Goal: Task Accomplishment & Management: Manage account settings

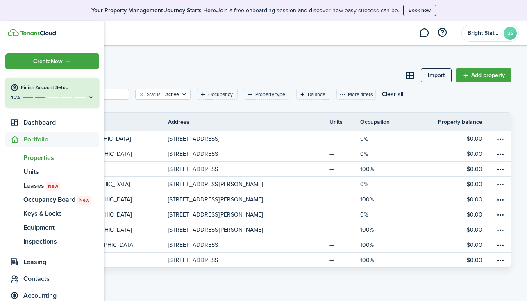
scroll to position [45, 0]
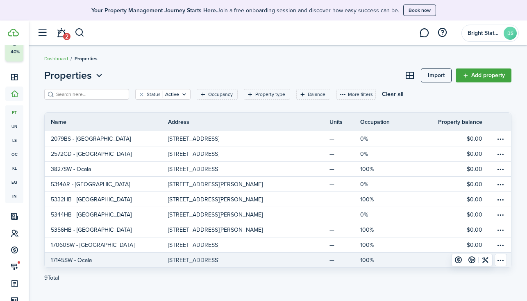
click at [501, 261] on table-menu-btn-icon "Open menu" at bounding box center [501, 260] width 12 height 12
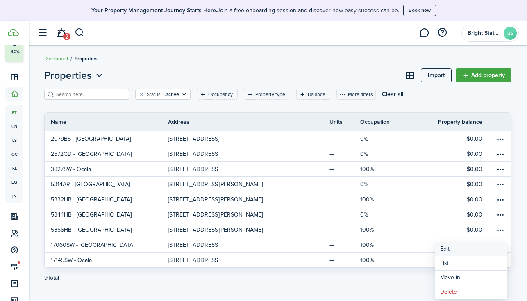
click at [472, 252] on link "Edit" at bounding box center [471, 249] width 72 height 14
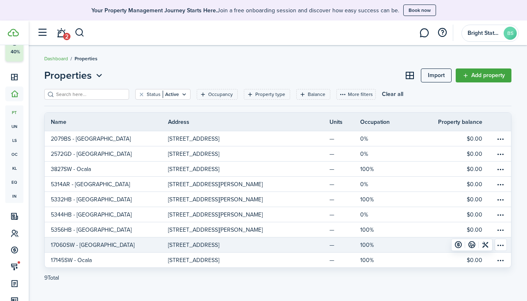
click at [219, 245] on p "[STREET_ADDRESS]" at bounding box center [193, 245] width 51 height 9
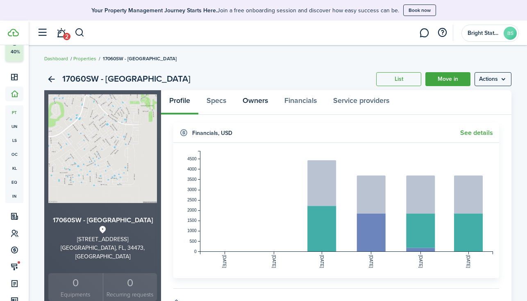
click at [259, 100] on link "Owners" at bounding box center [255, 102] width 42 height 25
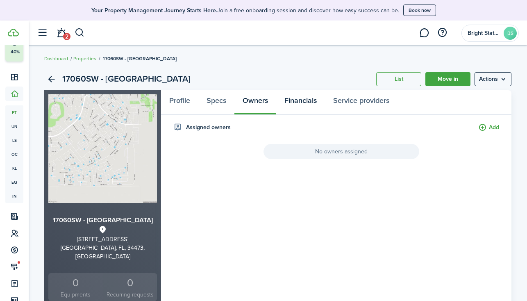
click at [288, 102] on link "Financials" at bounding box center [300, 102] width 49 height 25
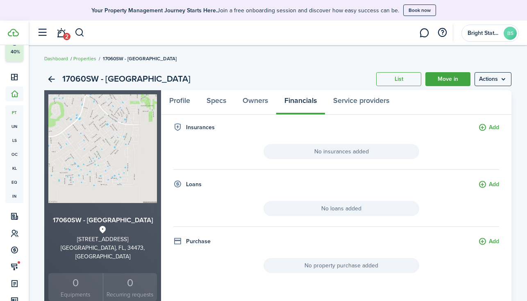
click at [84, 58] on link "Properties" at bounding box center [84, 58] width 23 height 7
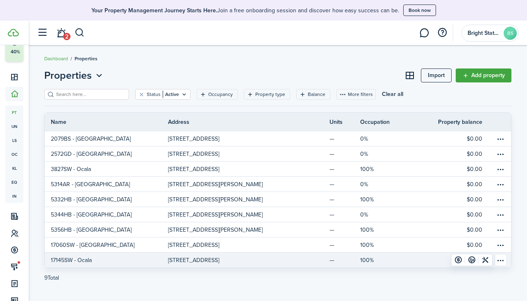
click at [293, 261] on link at bounding box center [310, 259] width 39 height 15
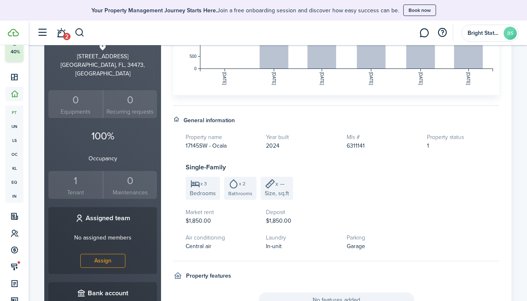
scroll to position [353, 0]
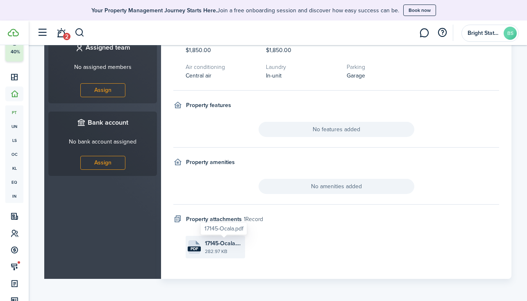
click at [218, 241] on span "17145-Ocala.pdf" at bounding box center [224, 243] width 38 height 9
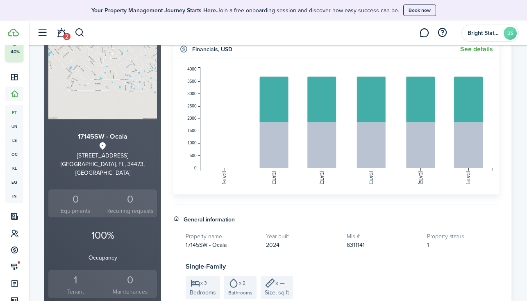
scroll to position [0, 0]
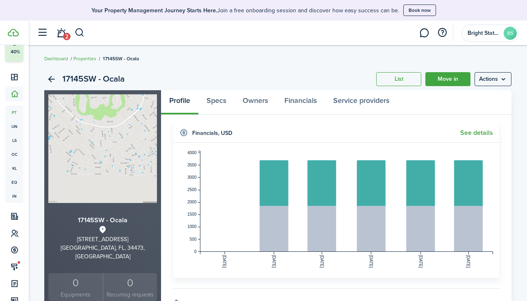
click at [502, 79] on menu-btn "Actions" at bounding box center [493, 79] width 37 height 14
click at [475, 98] on link "Edit property" at bounding box center [476, 97] width 72 height 14
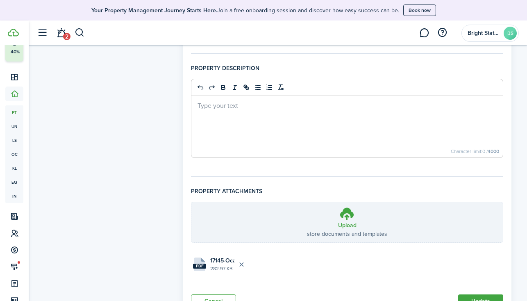
scroll to position [607, 0]
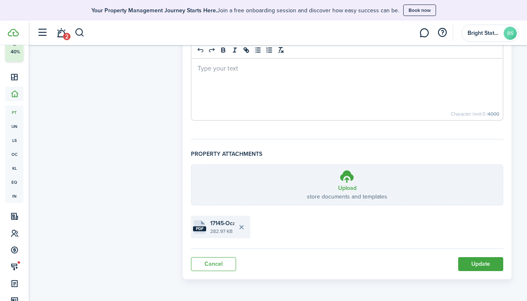
click at [242, 227] on button "Delete file" at bounding box center [241, 227] width 14 height 14
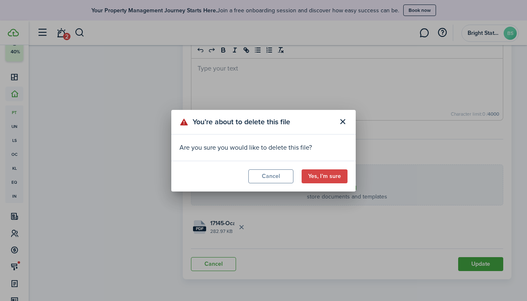
click at [338, 175] on button "Yes, I’m sure" at bounding box center [325, 176] width 46 height 14
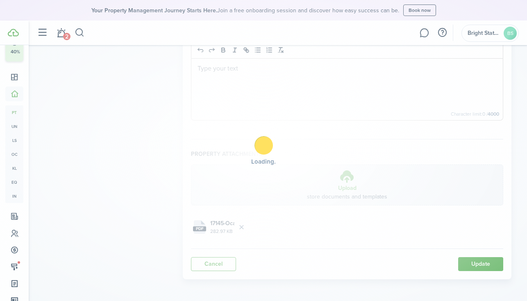
scroll to position [574, 0]
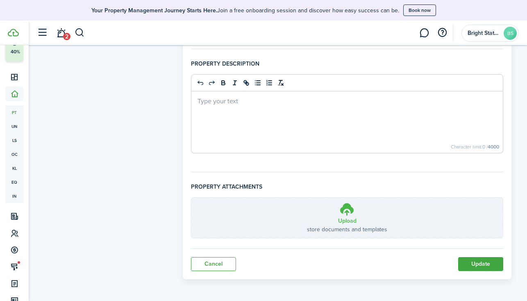
click at [343, 217] on h3 "Upload" at bounding box center [347, 220] width 18 height 9
click at [191, 198] on input "Upload store documents and templates Choose file" at bounding box center [191, 198] width 0 height 0
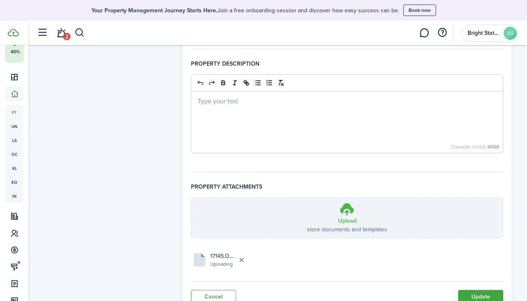
scroll to position [607, 0]
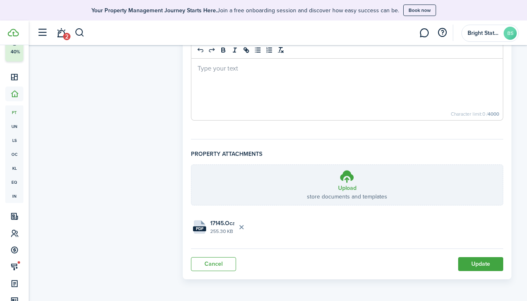
click at [493, 261] on button "Update" at bounding box center [480, 264] width 45 height 14
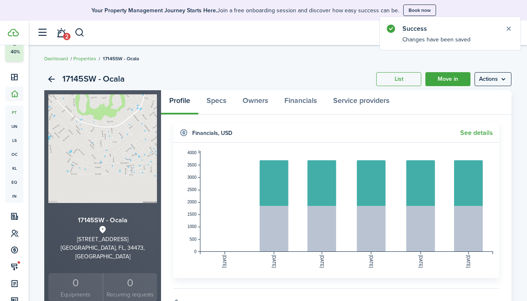
click at [82, 59] on link "Properties" at bounding box center [84, 58] width 23 height 7
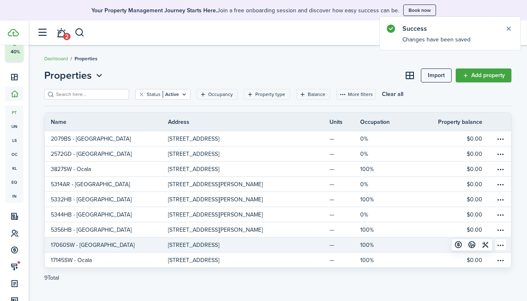
click at [131, 241] on link "17060SW - [GEOGRAPHIC_DATA]" at bounding box center [106, 244] width 123 height 15
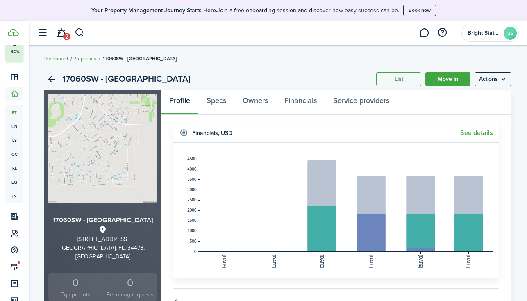
click at [502, 73] on menu-btn "Actions" at bounding box center [493, 79] width 37 height 14
click at [468, 93] on link "Edit property" at bounding box center [476, 97] width 72 height 14
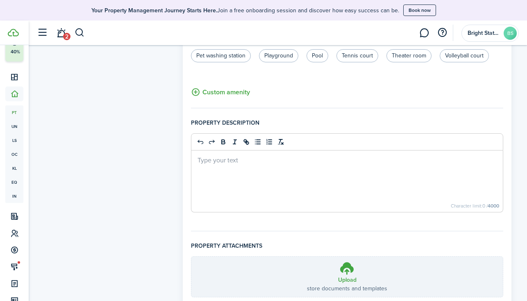
scroll to position [574, 0]
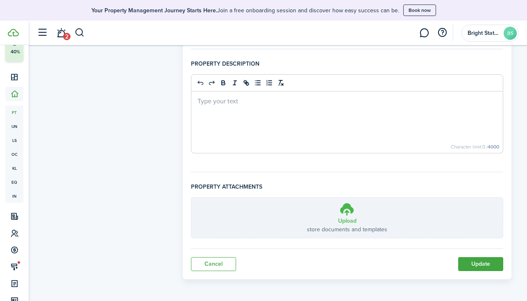
click at [345, 206] on icon at bounding box center [347, 209] width 16 height 15
click at [191, 198] on input "Upload store documents and templates Choose file" at bounding box center [191, 198] width 0 height 0
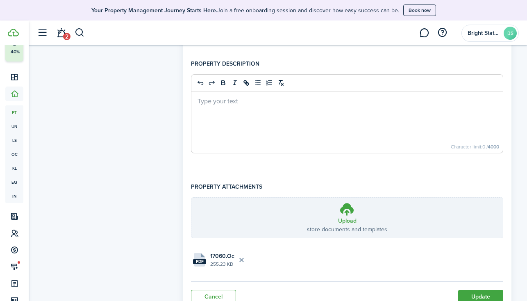
click at [486, 294] on button "Update" at bounding box center [480, 297] width 45 height 14
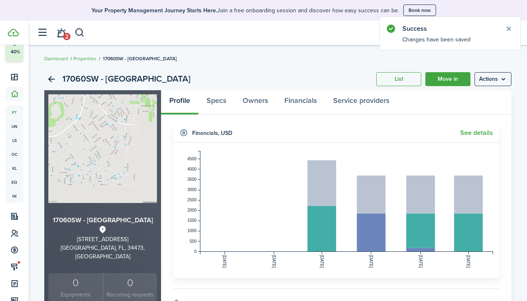
click at [90, 59] on link "Properties" at bounding box center [84, 58] width 23 height 7
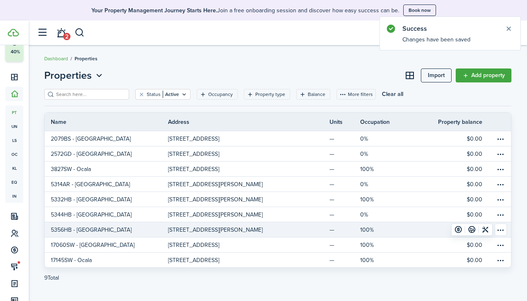
click at [177, 230] on p "[STREET_ADDRESS][PERSON_NAME]" at bounding box center [215, 229] width 95 height 9
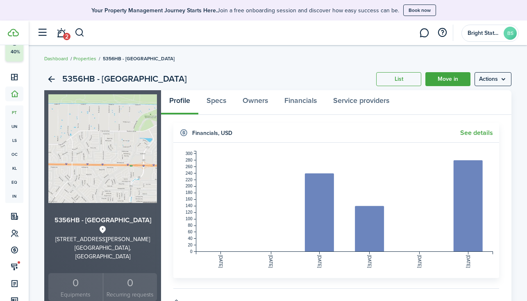
click at [488, 78] on menu-btn "Actions" at bounding box center [493, 79] width 37 height 14
click at [484, 94] on link "Edit property" at bounding box center [476, 97] width 72 height 14
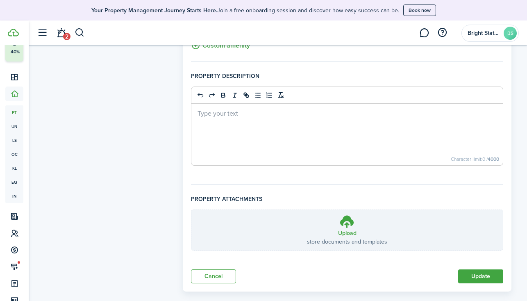
scroll to position [574, 0]
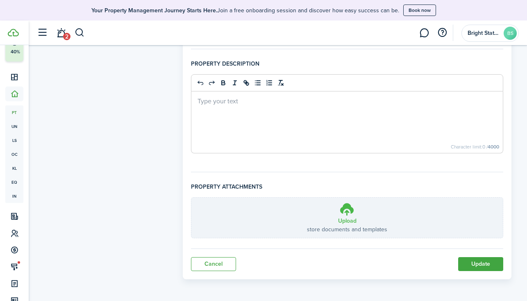
click at [345, 211] on icon at bounding box center [347, 209] width 16 height 15
click at [191, 198] on input "Upload store documents and templates Choose file" at bounding box center [191, 198] width 0 height 0
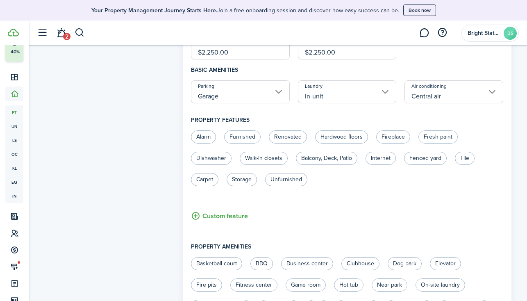
scroll to position [607, 0]
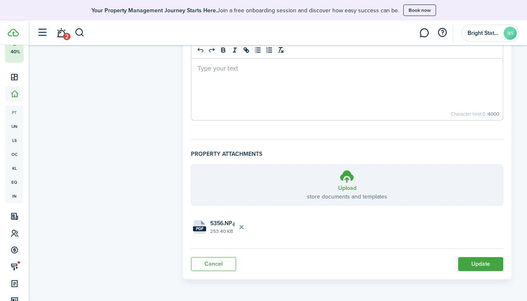
click at [472, 265] on button "Update" at bounding box center [480, 264] width 45 height 14
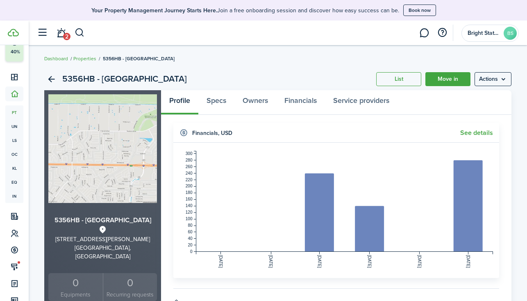
click at [82, 58] on link "Properties" at bounding box center [84, 58] width 23 height 7
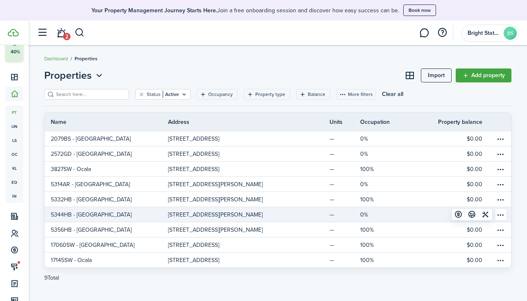
click at [501, 216] on table-menu-btn-icon "Open menu" at bounding box center [501, 214] width 12 height 12
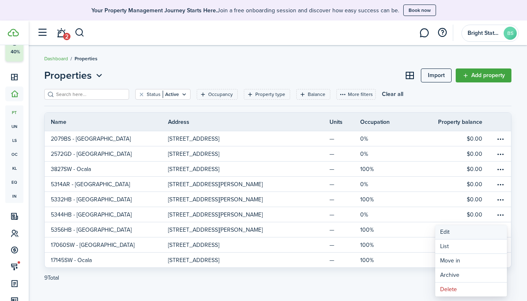
click at [459, 229] on link "Edit" at bounding box center [471, 232] width 72 height 14
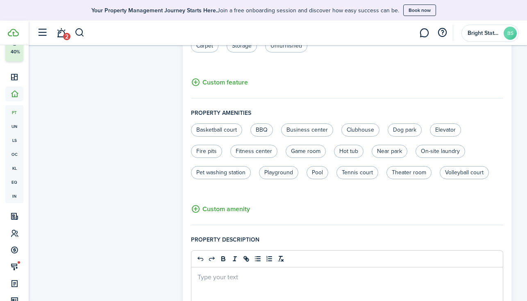
scroll to position [574, 0]
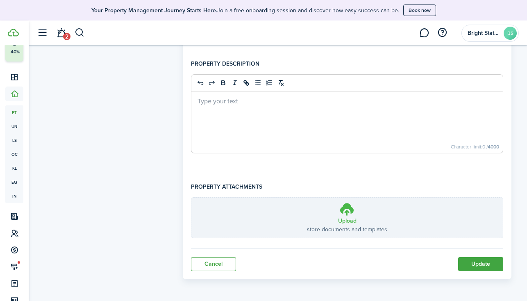
click at [350, 218] on h3 "Upload" at bounding box center [347, 220] width 18 height 9
click at [191, 198] on input "Upload store documents and templates Choose file" at bounding box center [191, 198] width 0 height 0
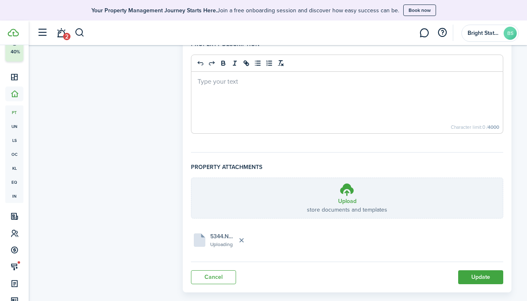
scroll to position [607, 0]
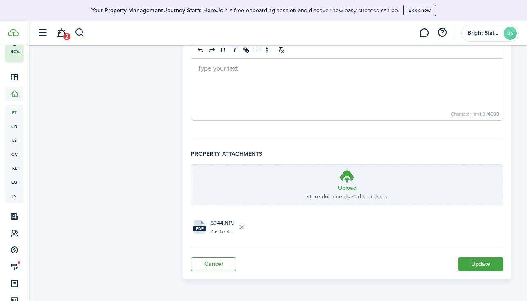
click at [476, 263] on button "Update" at bounding box center [480, 264] width 45 height 14
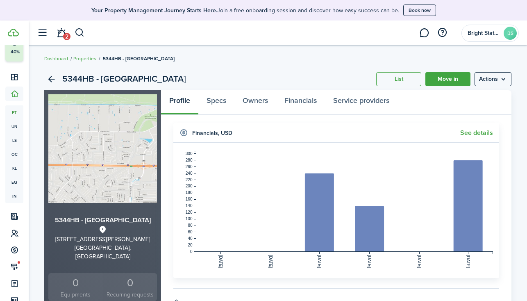
click at [82, 56] on link "Properties" at bounding box center [84, 58] width 23 height 7
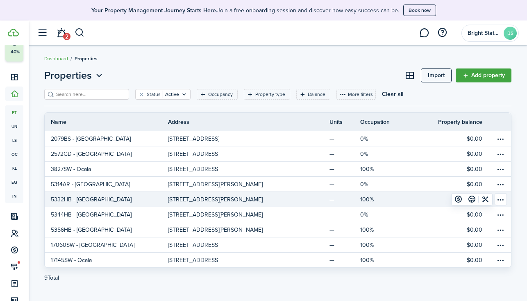
click at [170, 200] on p "[STREET_ADDRESS][PERSON_NAME]" at bounding box center [215, 199] width 95 height 9
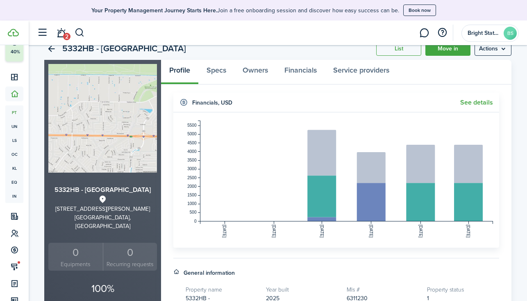
scroll to position [2, 0]
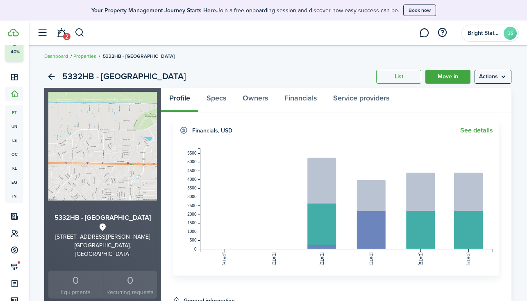
click at [504, 77] on menu-btn "Actions" at bounding box center [493, 77] width 37 height 14
click at [456, 95] on link "Edit property" at bounding box center [476, 95] width 72 height 14
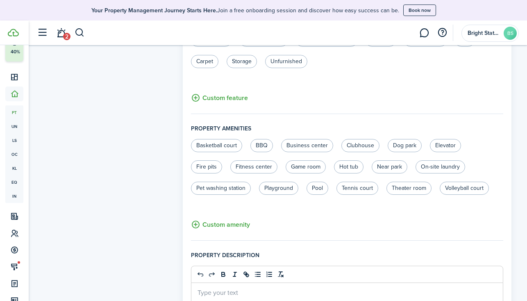
scroll to position [574, 0]
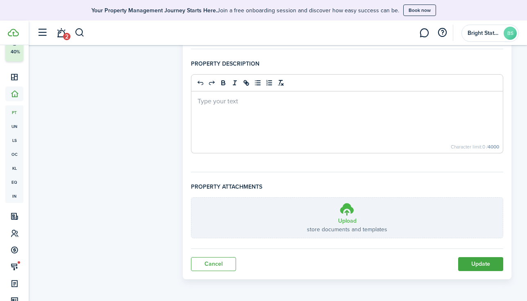
click at [345, 210] on icon at bounding box center [347, 209] width 16 height 15
click at [191, 198] on input "Upload store documents and templates Choose file" at bounding box center [191, 198] width 0 height 0
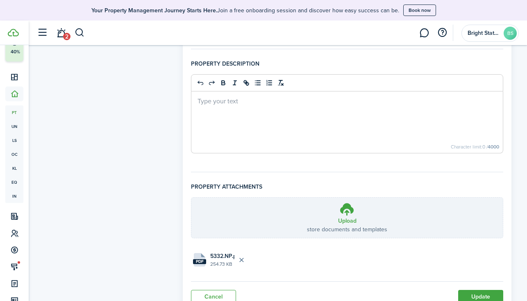
click at [493, 292] on button "Update" at bounding box center [480, 297] width 45 height 14
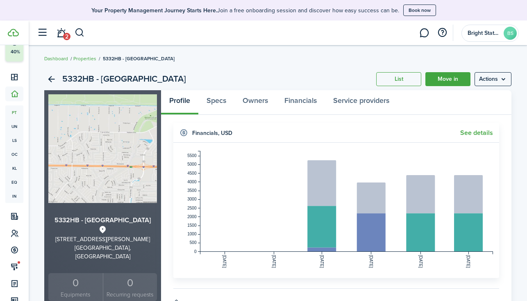
click at [84, 58] on link "Properties" at bounding box center [84, 58] width 23 height 7
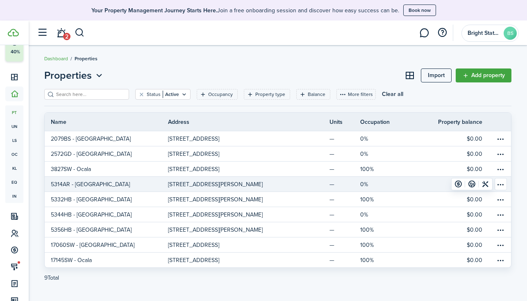
click at [86, 184] on p "5314AR - [GEOGRAPHIC_DATA]" at bounding box center [90, 184] width 79 height 9
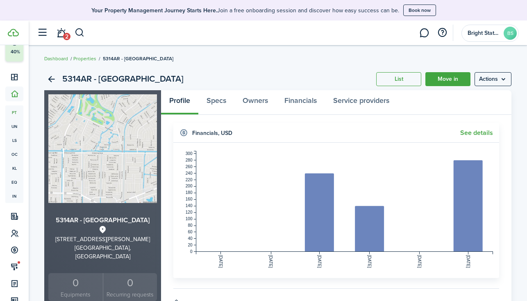
click at [490, 78] on menu-btn "Actions" at bounding box center [493, 79] width 37 height 14
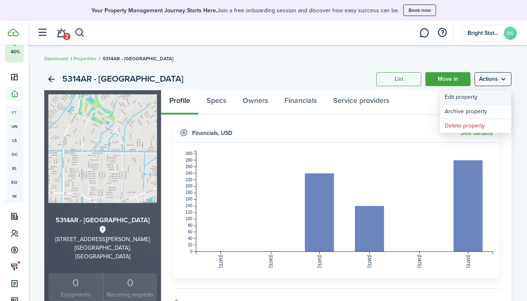
click at [485, 97] on link "Edit property" at bounding box center [476, 97] width 72 height 14
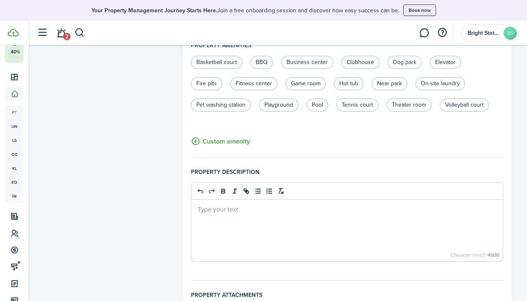
scroll to position [574, 0]
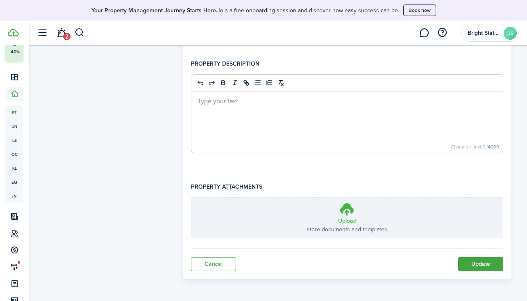
click at [347, 209] on icon at bounding box center [347, 209] width 16 height 15
click at [191, 198] on input "Upload store documents and templates Choose file" at bounding box center [191, 198] width 0 height 0
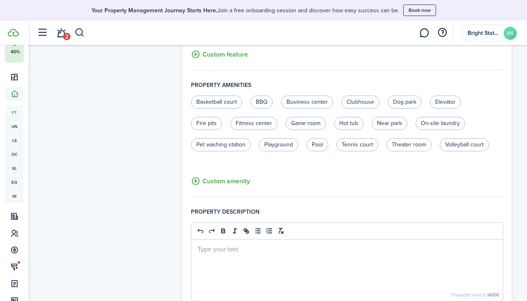
scroll to position [607, 0]
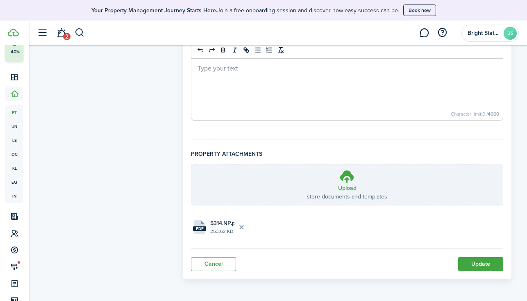
click at [486, 259] on button "Update" at bounding box center [480, 264] width 45 height 14
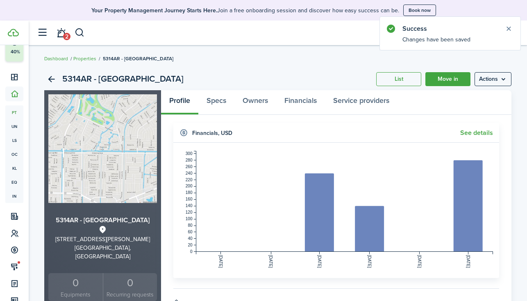
click at [90, 60] on link "Properties" at bounding box center [84, 58] width 23 height 7
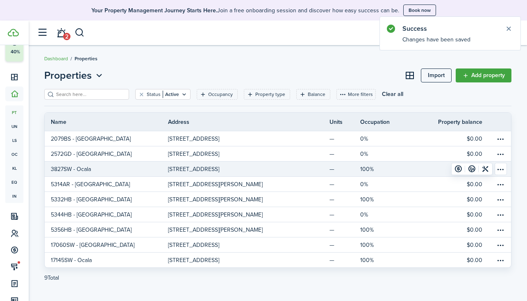
click at [116, 168] on link "3827SW - Ocala" at bounding box center [106, 168] width 123 height 15
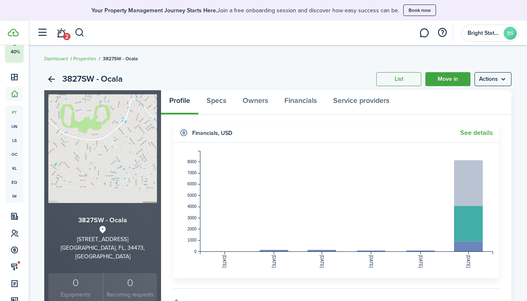
click at [494, 82] on menu-btn "Actions" at bounding box center [493, 79] width 37 height 14
click at [477, 95] on link "Edit property" at bounding box center [476, 97] width 72 height 14
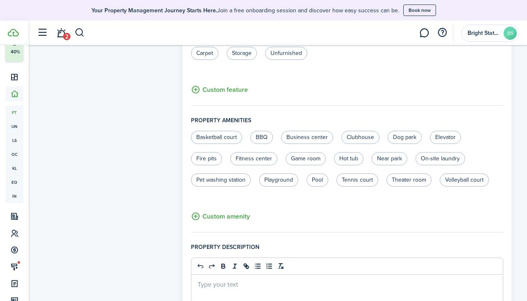
scroll to position [574, 0]
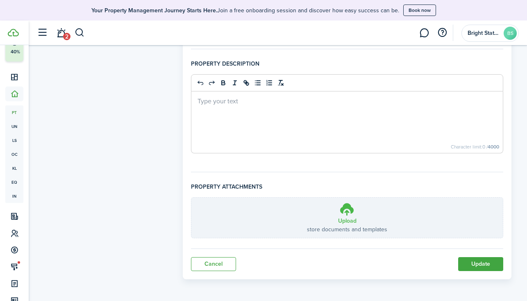
click at [343, 212] on icon at bounding box center [347, 209] width 16 height 15
click at [191, 198] on input "Upload store documents and templates Choose file" at bounding box center [191, 198] width 0 height 0
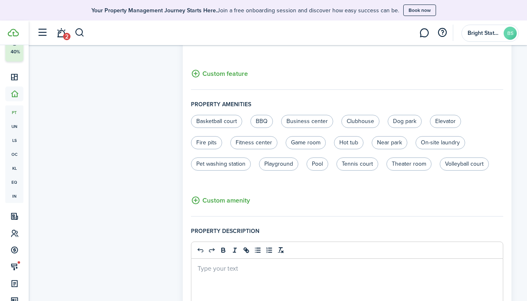
scroll to position [607, 0]
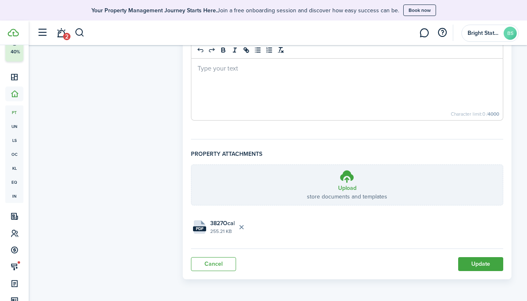
click at [484, 261] on button "Update" at bounding box center [480, 264] width 45 height 14
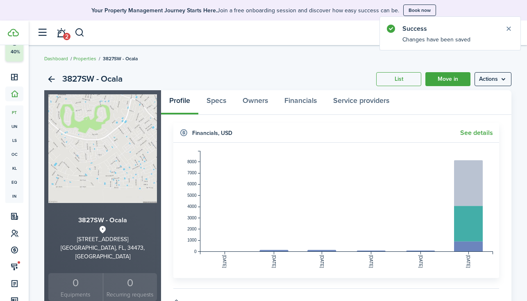
click at [91, 61] on link "Properties" at bounding box center [84, 58] width 23 height 7
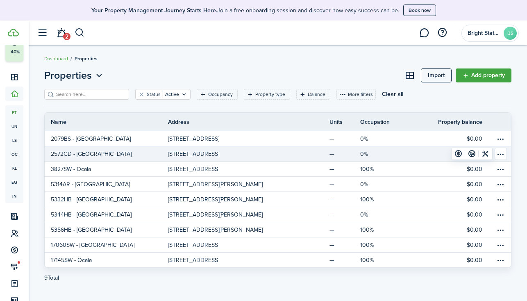
click at [207, 155] on p "[STREET_ADDRESS]" at bounding box center [193, 154] width 51 height 9
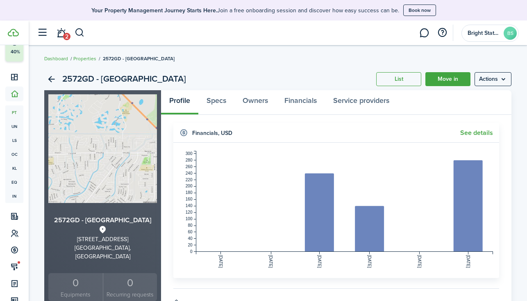
click at [499, 82] on menu-btn "Actions" at bounding box center [493, 79] width 37 height 14
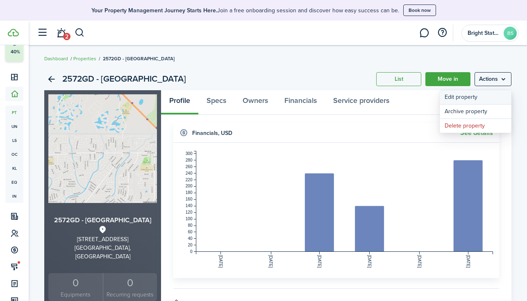
click at [492, 94] on link "Edit property" at bounding box center [476, 97] width 72 height 14
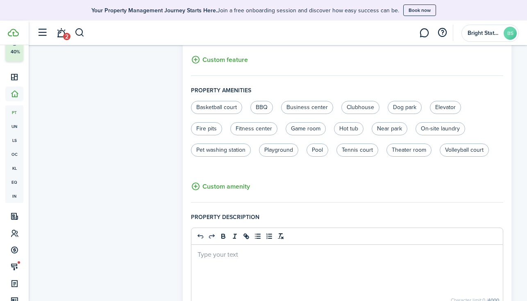
scroll to position [574, 0]
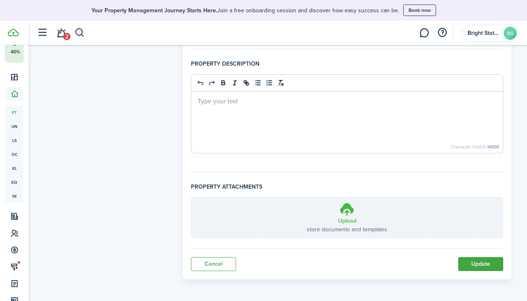
click at [347, 214] on icon at bounding box center [347, 209] width 16 height 15
click at [191, 198] on input "Upload store documents and templates Choose file" at bounding box center [191, 198] width 0 height 0
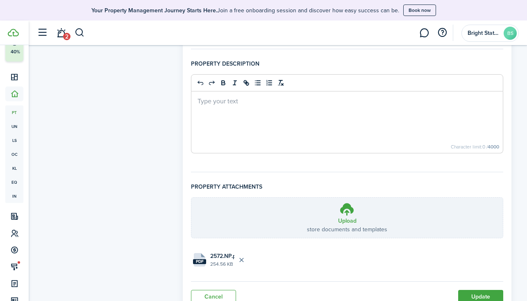
click at [476, 293] on button "Update" at bounding box center [480, 297] width 45 height 14
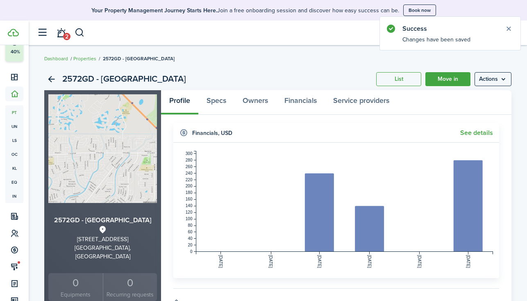
click at [86, 57] on link "Properties" at bounding box center [84, 58] width 23 height 7
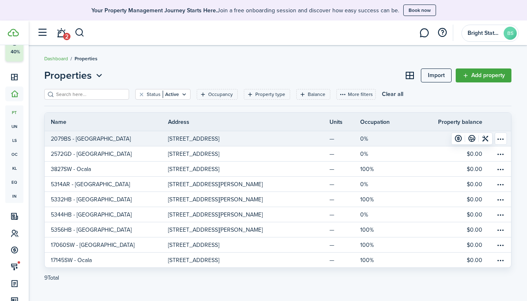
click at [138, 135] on link "2079BS - [GEOGRAPHIC_DATA]" at bounding box center [106, 138] width 123 height 15
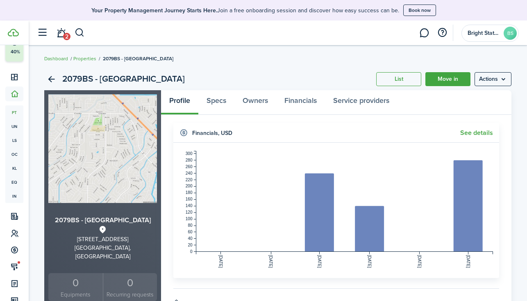
click at [498, 79] on menu-btn "Actions" at bounding box center [493, 79] width 37 height 14
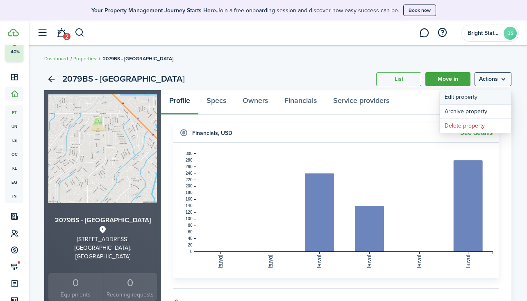
click at [474, 95] on link "Edit property" at bounding box center [476, 97] width 72 height 14
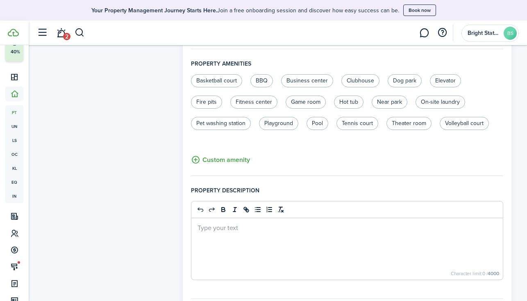
scroll to position [574, 0]
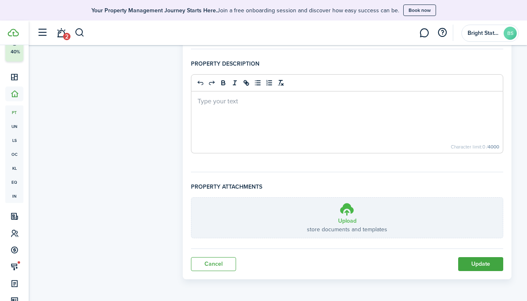
click at [354, 208] on icon at bounding box center [347, 209] width 16 height 15
click at [191, 198] on input "Upload store documents and templates Choose file" at bounding box center [191, 198] width 0 height 0
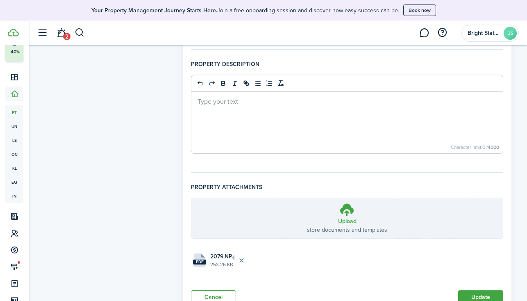
scroll to position [607, 0]
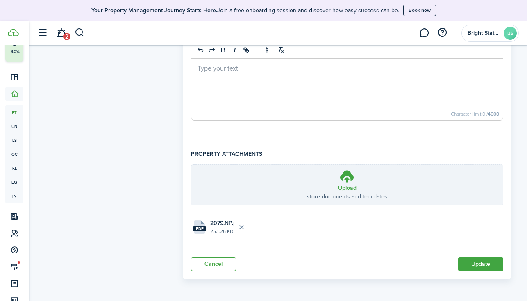
click at [490, 261] on button "Update" at bounding box center [480, 264] width 45 height 14
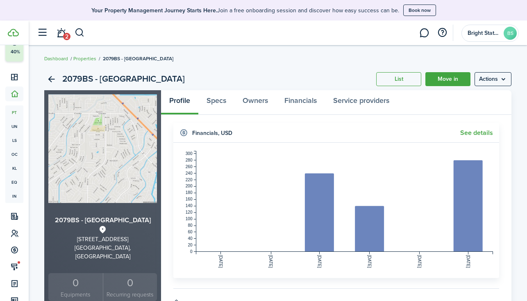
click at [83, 59] on link "Properties" at bounding box center [84, 58] width 23 height 7
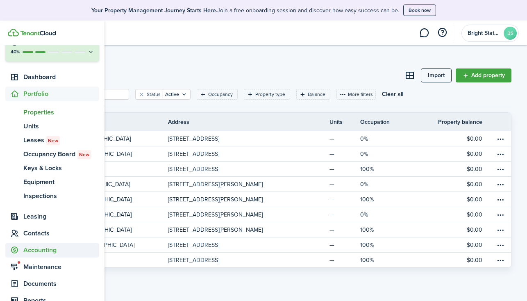
click at [34, 248] on span "Accounting" at bounding box center [61, 250] width 76 height 10
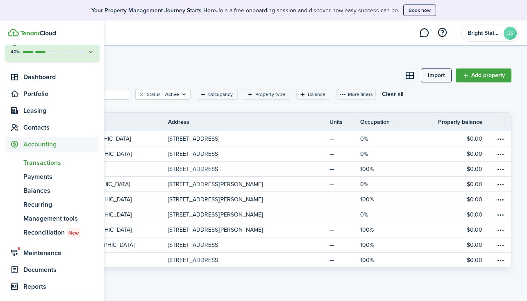
click at [37, 164] on span "Transactions" at bounding box center [61, 163] width 76 height 10
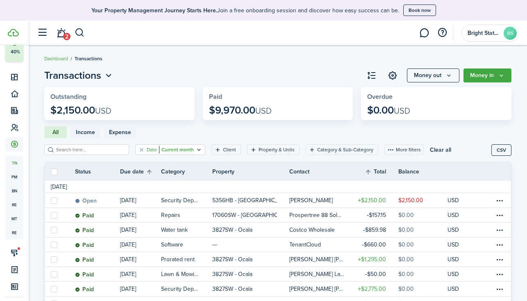
click at [195, 149] on icon "Open filter" at bounding box center [198, 149] width 7 height 7
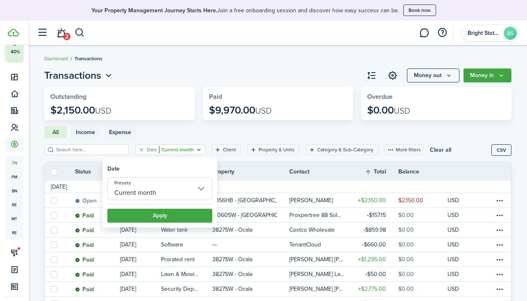
click at [173, 190] on input "Current month" at bounding box center [159, 188] width 105 height 23
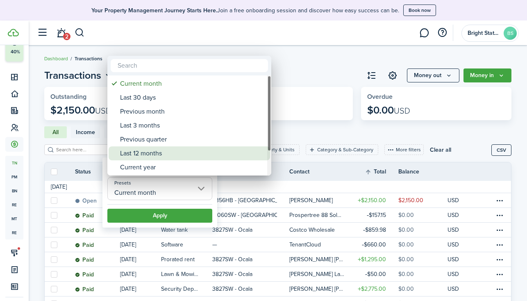
click at [157, 151] on div "Last 12 months" at bounding box center [192, 153] width 145 height 14
type input "Last 12 months"
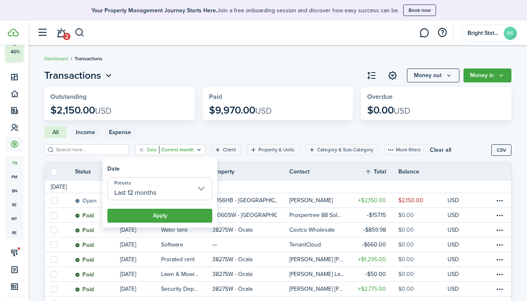
click at [175, 220] on button "Apply" at bounding box center [159, 216] width 105 height 14
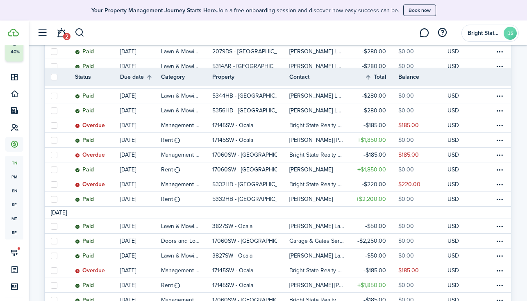
scroll to position [265, 0]
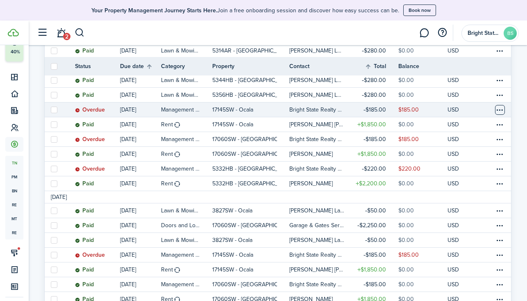
click at [502, 105] on table-menu-btn-icon at bounding box center [500, 110] width 10 height 10
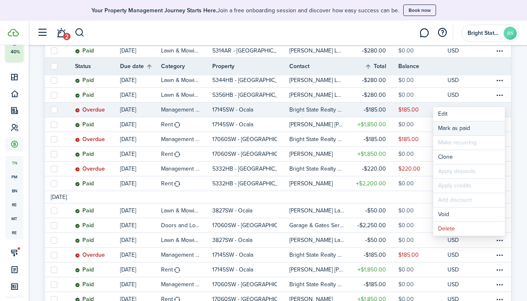
click at [465, 128] on link "Mark as paid" at bounding box center [469, 128] width 72 height 14
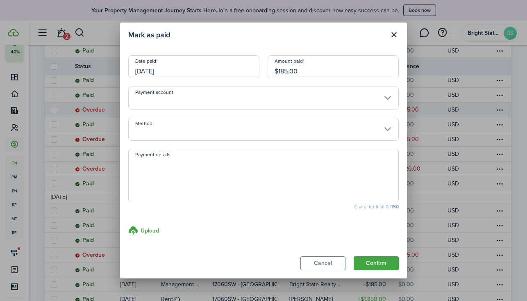
click at [206, 127] on input "Method" at bounding box center [263, 129] width 270 height 23
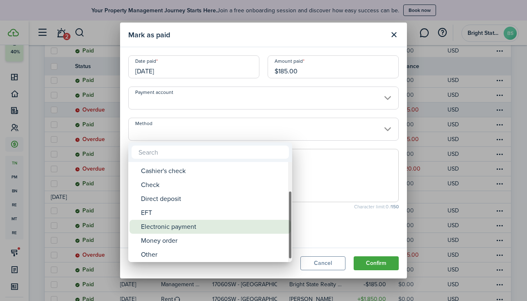
click at [176, 228] on div "Electronic payment" at bounding box center [213, 227] width 145 height 14
type input "Electronic payment"
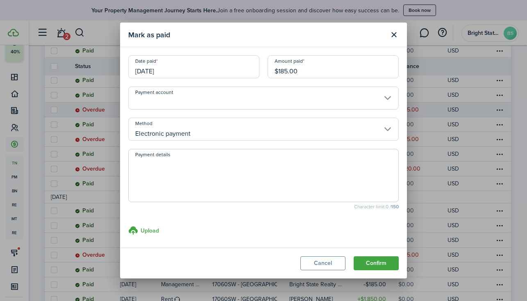
scroll to position [2, 0]
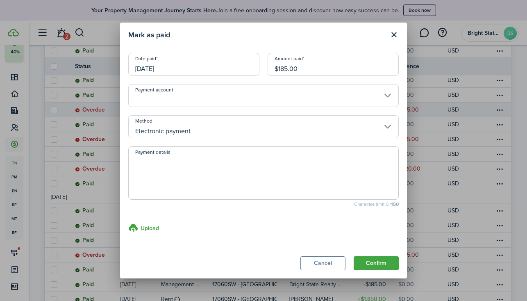
click at [377, 264] on button "Confirm" at bounding box center [376, 263] width 45 height 14
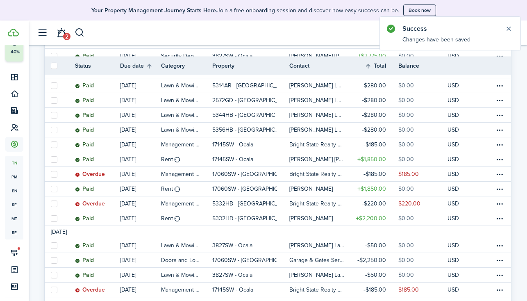
scroll to position [229, 0]
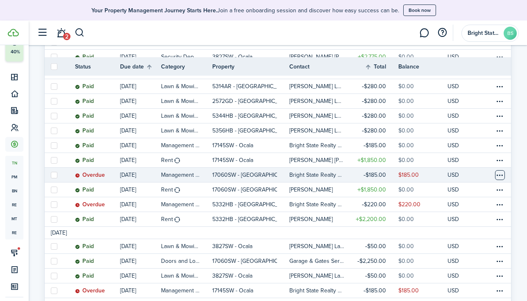
click at [500, 170] on table-menu-btn-icon at bounding box center [500, 175] width 10 height 10
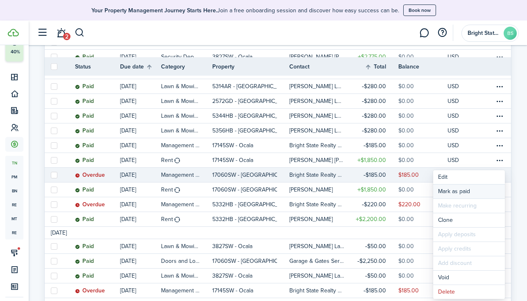
click at [459, 189] on link "Mark as paid" at bounding box center [469, 191] width 72 height 14
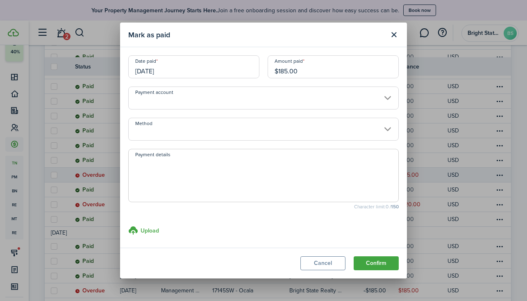
click at [180, 124] on input "Method" at bounding box center [263, 129] width 270 height 23
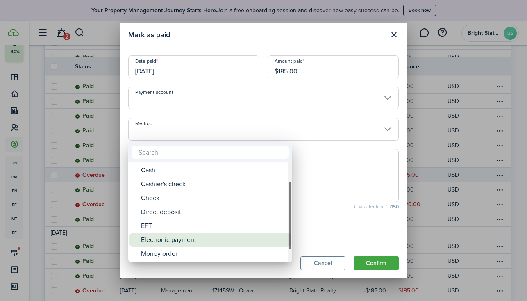
click at [166, 238] on div "Electronic payment" at bounding box center [213, 240] width 145 height 14
type input "Electronic payment"
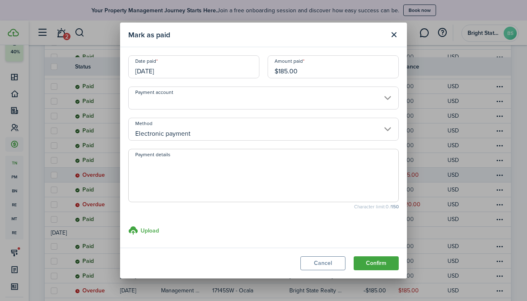
click at [383, 261] on button "Confirm" at bounding box center [376, 263] width 45 height 14
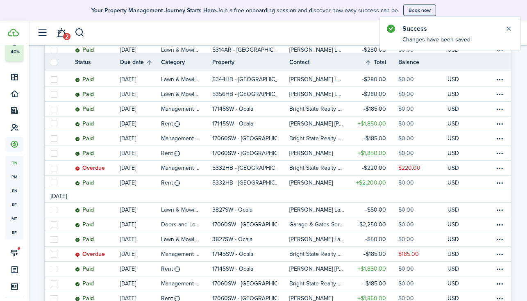
scroll to position [265, 0]
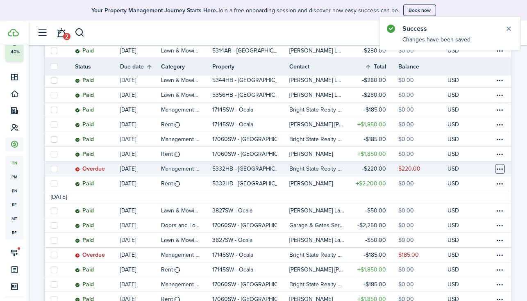
click at [501, 164] on table-menu-btn-icon at bounding box center [500, 169] width 10 height 10
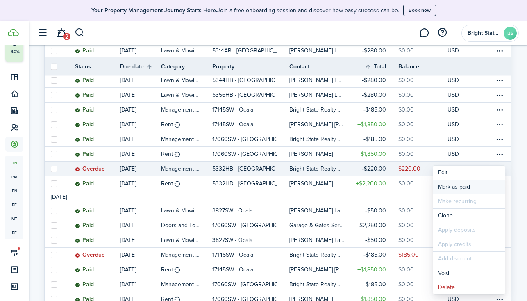
click at [455, 188] on link "Mark as paid" at bounding box center [469, 187] width 72 height 14
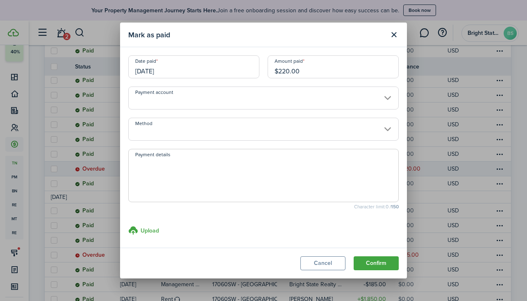
click at [197, 124] on input "Method" at bounding box center [263, 129] width 270 height 23
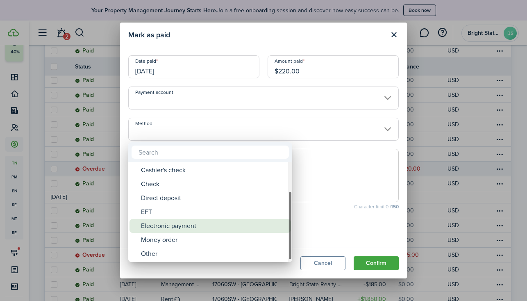
click at [157, 227] on div "Electronic payment" at bounding box center [213, 226] width 145 height 14
type input "Electronic payment"
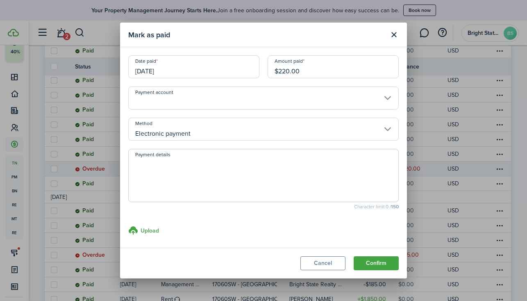
click at [381, 262] on button "Confirm" at bounding box center [376, 263] width 45 height 14
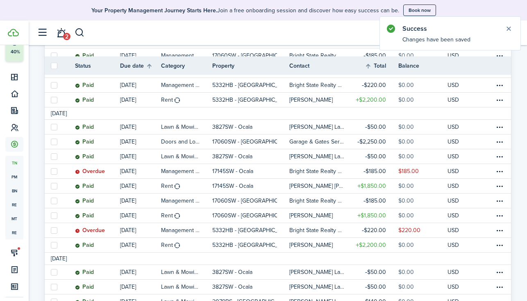
scroll to position [350, 0]
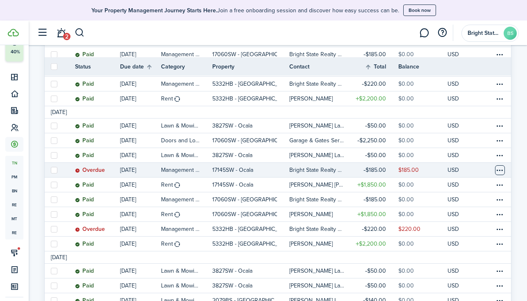
click at [503, 165] on table-menu-btn-icon at bounding box center [500, 170] width 10 height 10
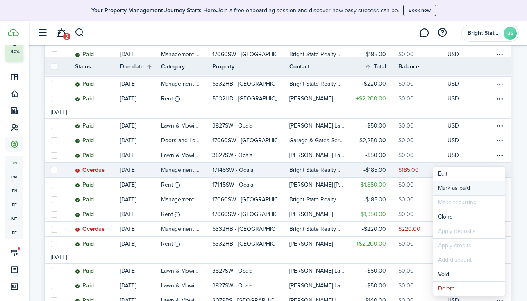
click at [454, 187] on link "Mark as paid" at bounding box center [469, 188] width 72 height 14
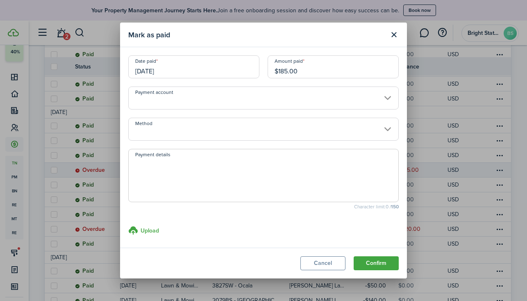
click at [201, 130] on input "Method" at bounding box center [263, 129] width 270 height 23
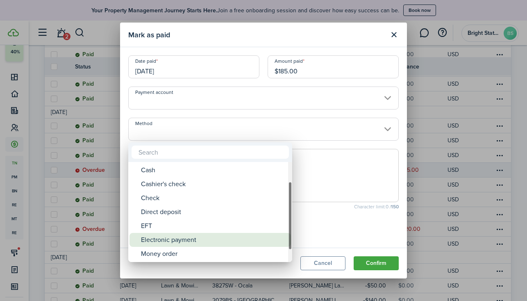
click at [179, 241] on div "Electronic payment" at bounding box center [213, 240] width 145 height 14
click at [196, 241] on div "Electronic payment" at bounding box center [213, 240] width 145 height 14
type input "Electronic payment"
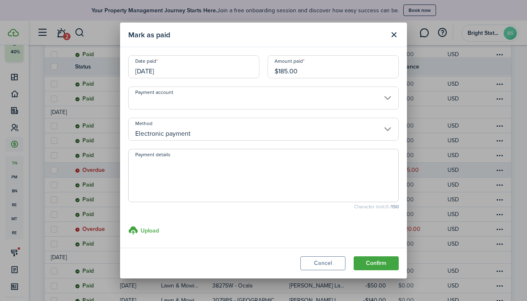
click at [391, 262] on button "Confirm" at bounding box center [376, 263] width 45 height 14
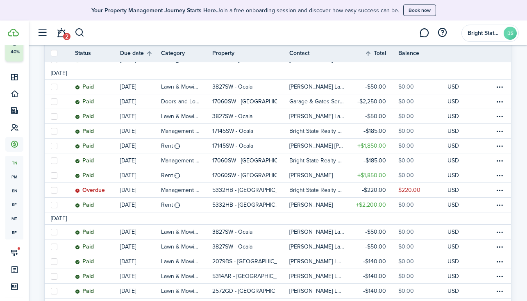
scroll to position [395, 0]
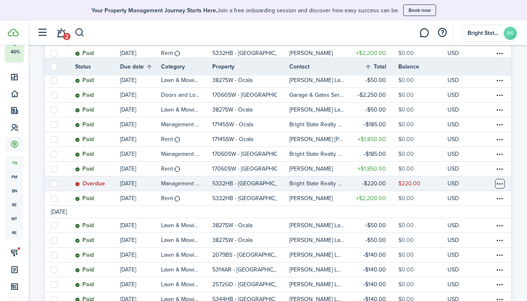
click at [500, 179] on table-menu-btn-icon at bounding box center [500, 184] width 10 height 10
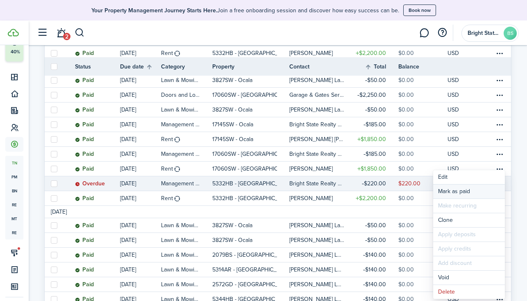
click at [477, 190] on link "Mark as paid" at bounding box center [469, 191] width 72 height 14
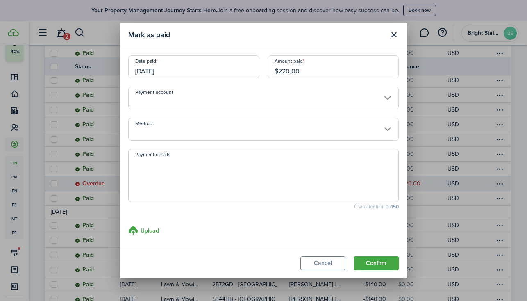
click at [324, 129] on input "Method" at bounding box center [263, 129] width 270 height 23
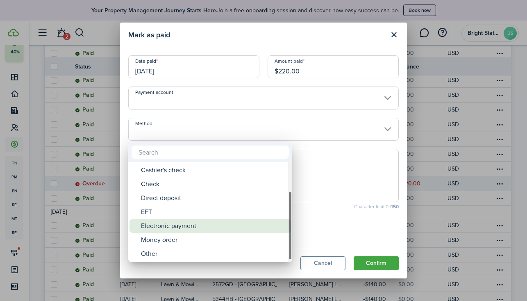
click at [201, 229] on div "Electronic payment" at bounding box center [213, 226] width 145 height 14
type input "Electronic payment"
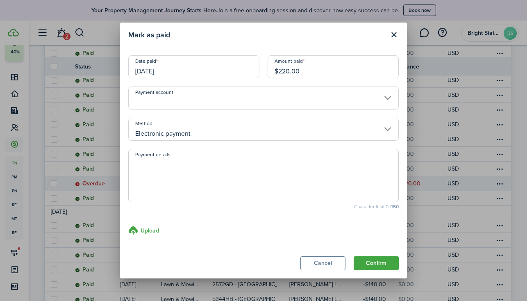
click at [382, 263] on button "Confirm" at bounding box center [376, 263] width 45 height 14
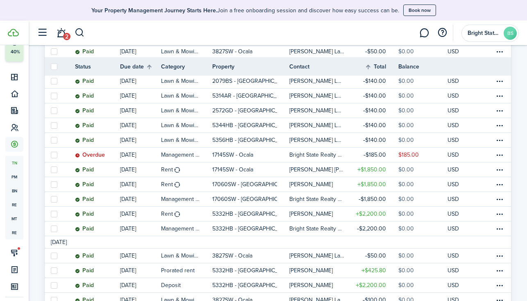
scroll to position [572, 0]
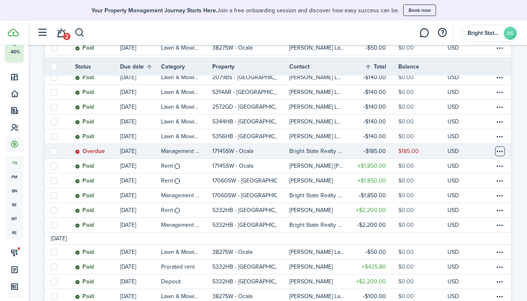
click at [501, 146] on table-menu-btn-icon at bounding box center [500, 151] width 10 height 10
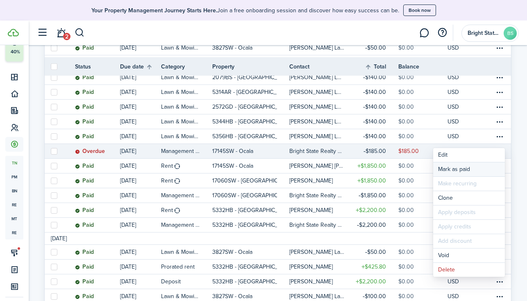
click at [462, 170] on link "Mark as paid" at bounding box center [469, 169] width 72 height 14
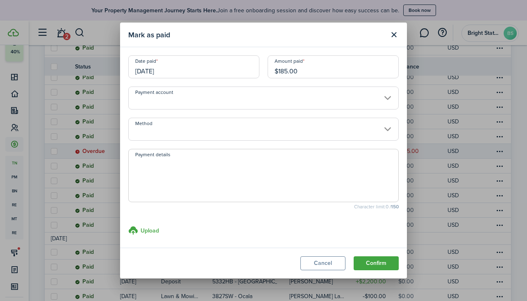
click at [383, 264] on button "Confirm" at bounding box center [376, 263] width 45 height 14
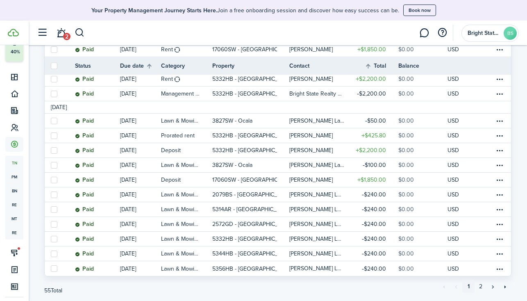
scroll to position [718, 0]
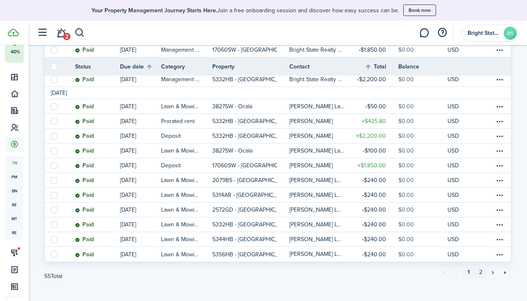
click at [482, 266] on link "2" at bounding box center [481, 272] width 12 height 12
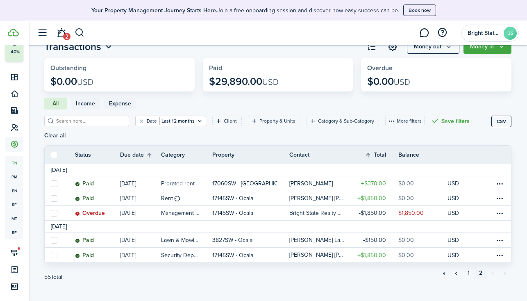
scroll to position [30, 0]
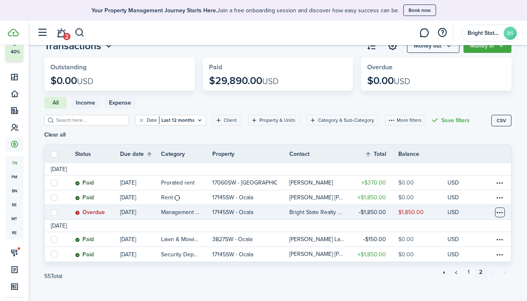
click at [501, 207] on table-menu-btn-icon at bounding box center [500, 212] width 10 height 10
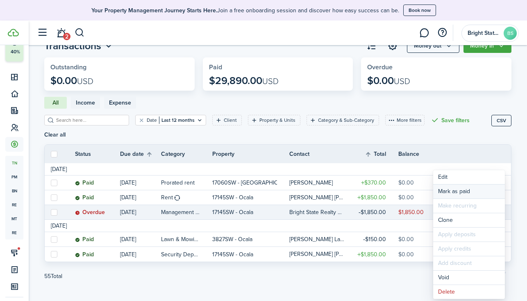
click at [489, 189] on link "Mark as paid" at bounding box center [469, 191] width 72 height 14
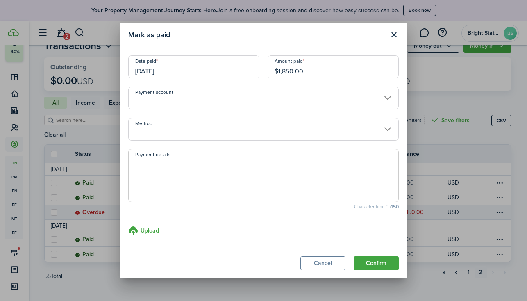
click at [379, 131] on input "Method" at bounding box center [263, 129] width 270 height 23
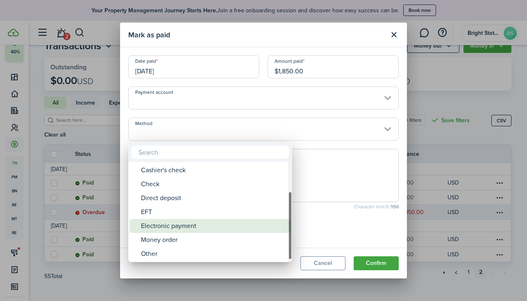
click at [202, 225] on div "Electronic payment" at bounding box center [213, 226] width 145 height 14
type input "Electronic payment"
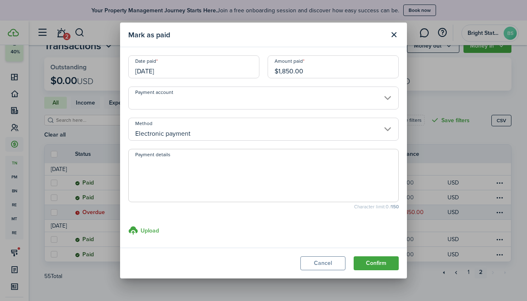
click at [377, 266] on button "Confirm" at bounding box center [376, 263] width 45 height 14
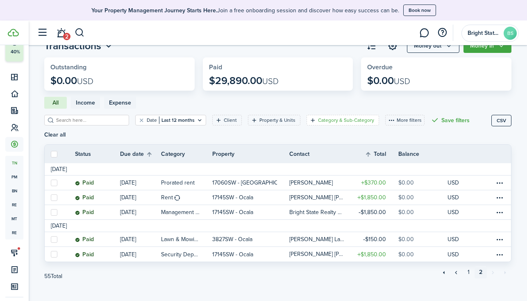
click at [339, 120] on filter-tag-label "Category & Sub-Category" at bounding box center [346, 119] width 56 height 7
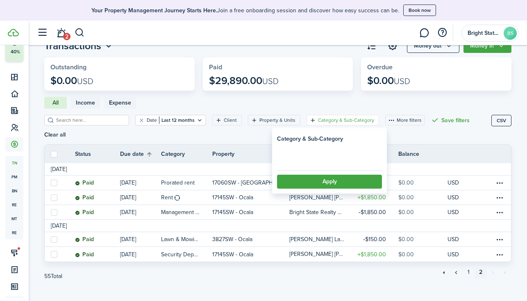
click at [327, 155] on loading-skeleton at bounding box center [329, 156] width 105 height 19
click at [323, 159] on span "Select category" at bounding box center [306, 156] width 45 height 9
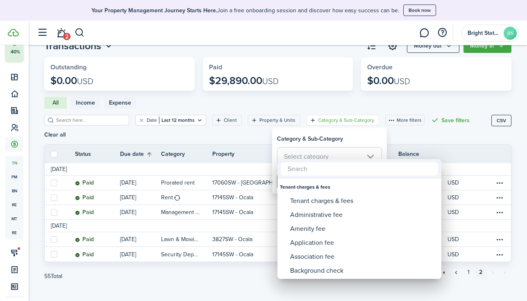
click at [322, 145] on div at bounding box center [263, 150] width 658 height 432
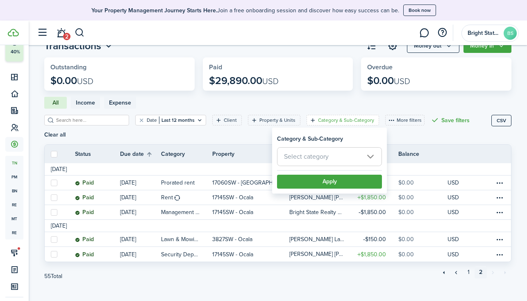
click at [199, 150] on th "Category" at bounding box center [186, 154] width 51 height 9
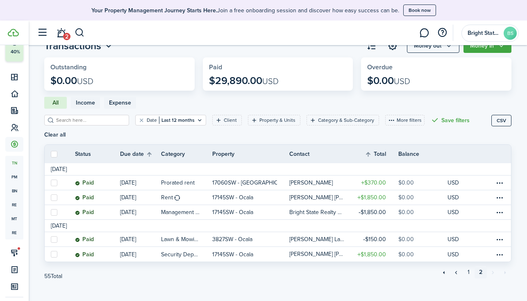
click at [177, 150] on th "Category" at bounding box center [186, 154] width 51 height 9
click at [208, 150] on th "Category" at bounding box center [186, 154] width 51 height 9
click at [175, 150] on th "Category" at bounding box center [186, 154] width 51 height 9
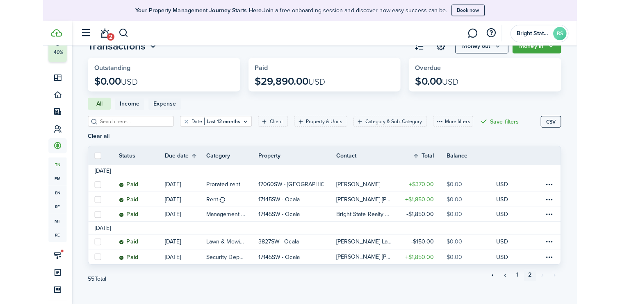
scroll to position [26, 0]
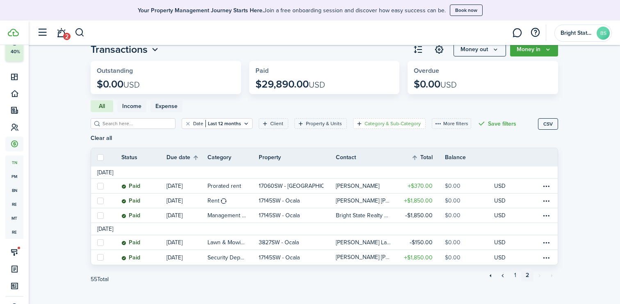
click at [386, 123] on filter-tag-label "Category & Sub-Category" at bounding box center [392, 123] width 56 height 7
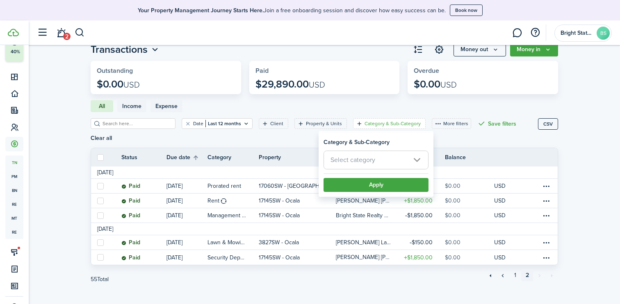
click at [375, 159] on span "Select category" at bounding box center [376, 160] width 104 height 18
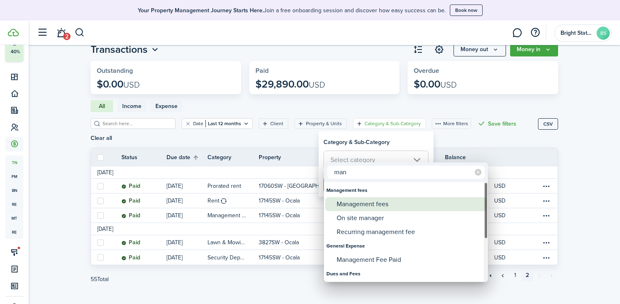
type input "man"
click at [362, 207] on div "Management fees" at bounding box center [408, 205] width 145 height 14
type input "Management fees"
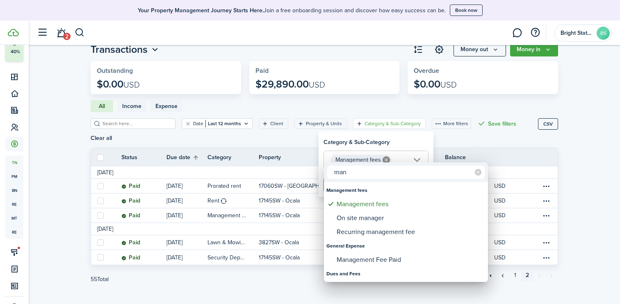
click at [421, 141] on div at bounding box center [309, 152] width 751 height 436
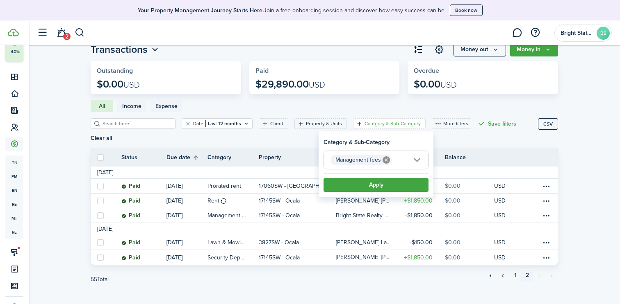
click at [375, 185] on button "Apply" at bounding box center [375, 185] width 105 height 14
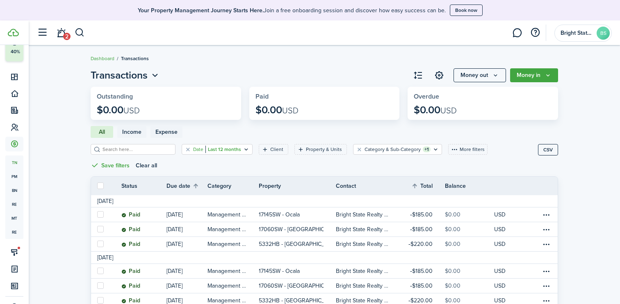
click at [221, 152] on filter-tag-value "Last 12 months" at bounding box center [223, 149] width 36 height 7
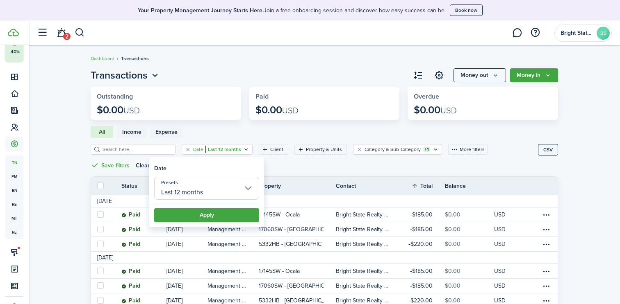
click at [236, 186] on input "Last 12 months" at bounding box center [206, 188] width 105 height 23
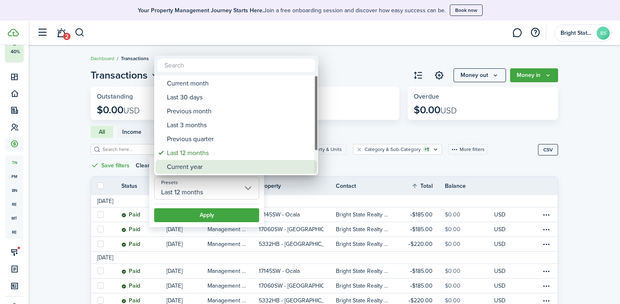
click at [200, 172] on div "Current year" at bounding box center [239, 167] width 145 height 14
type input "Current year"
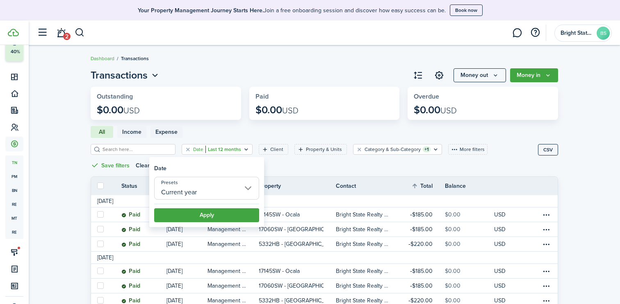
click at [204, 215] on button "Apply" at bounding box center [206, 216] width 105 height 14
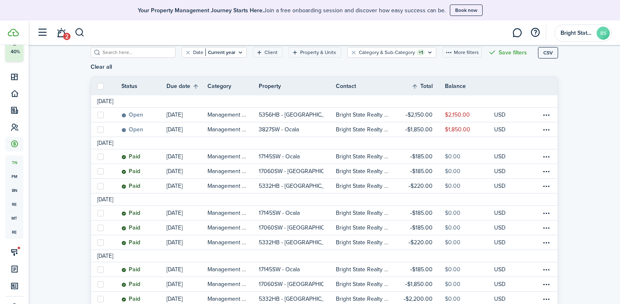
scroll to position [96, 0]
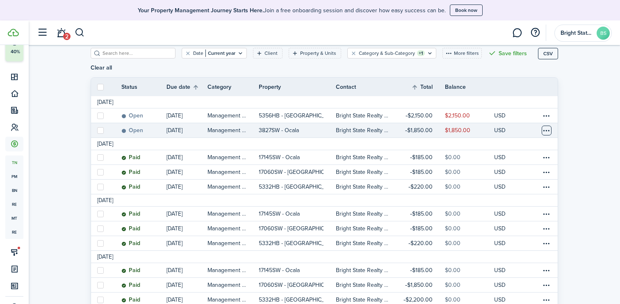
click at [527, 133] on table-menu-btn-icon at bounding box center [546, 131] width 10 height 10
click at [527, 210] on invoice-list "Transactions Money out Money in Outstanding $0.00 USD Paid $0.00 USD Overdue $0…" at bounding box center [324, 168] width 591 height 400
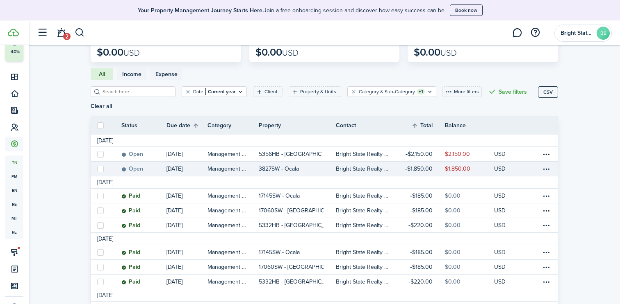
scroll to position [54, 0]
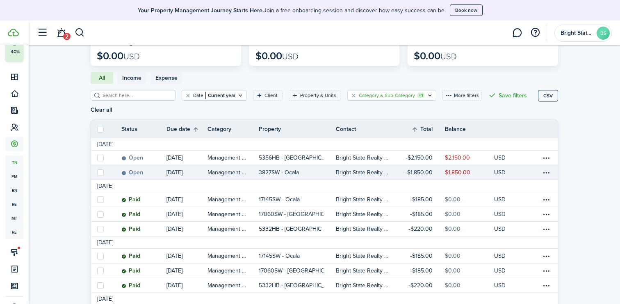
click at [426, 95] on icon "Open filter" at bounding box center [429, 95] width 7 height 7
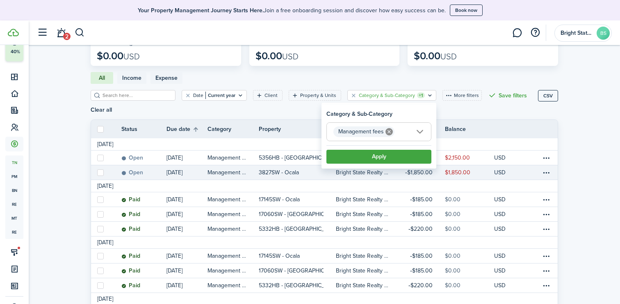
click at [389, 132] on icon at bounding box center [388, 131] width 7 height 7
click at [402, 159] on button "Apply" at bounding box center [378, 157] width 105 height 14
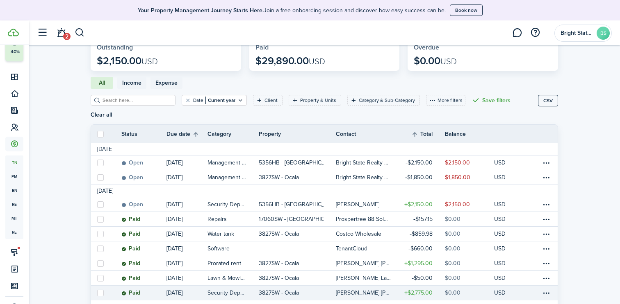
scroll to position [4, 0]
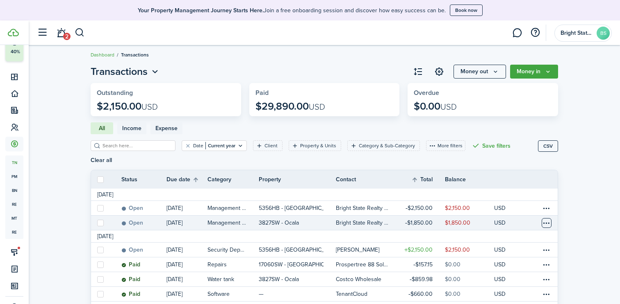
click at [527, 218] on table-menu-btn-icon at bounding box center [546, 223] width 10 height 10
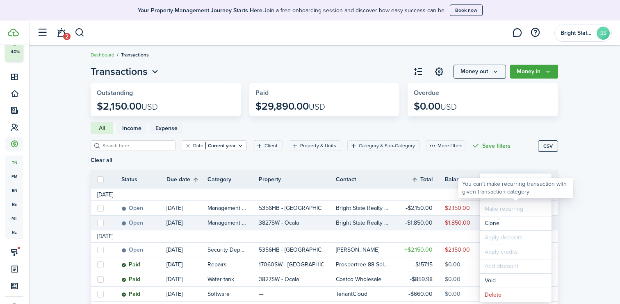
click at [527, 198] on link "Mark as paid" at bounding box center [515, 195] width 72 height 14
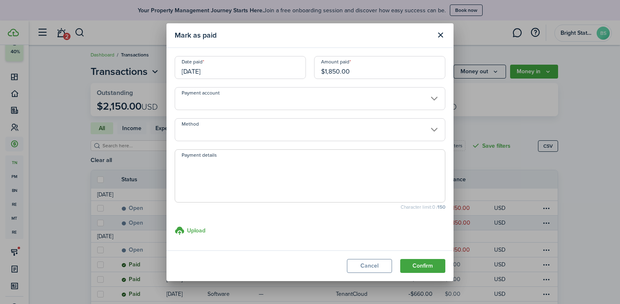
click at [282, 132] on input "Method" at bounding box center [310, 129] width 270 height 23
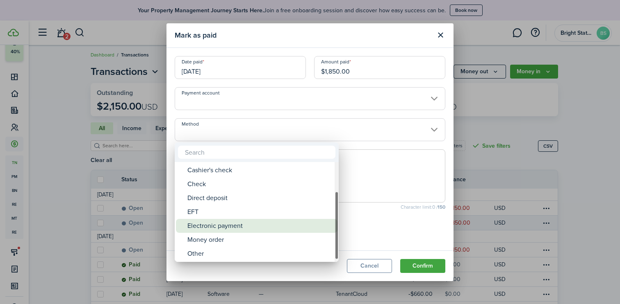
click at [230, 233] on div "ACH Card Cash Cashier's check Check Direct deposit EFT Electronic payment Money…" at bounding box center [257, 212] width 164 height 1212
click at [229, 227] on div "Electronic payment" at bounding box center [259, 226] width 145 height 14
type input "Electronic payment"
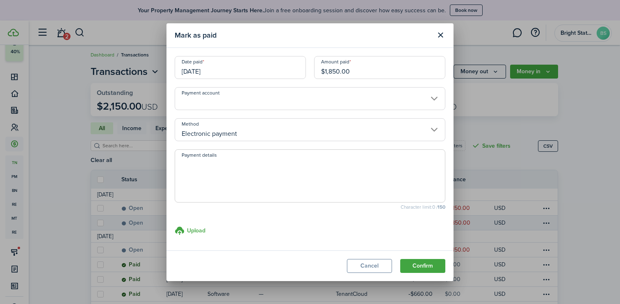
click at [426, 267] on button "Confirm" at bounding box center [422, 266] width 45 height 14
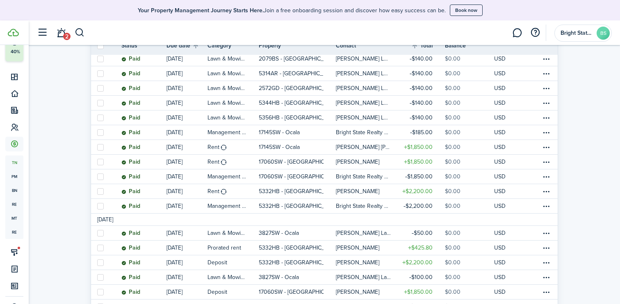
scroll to position [727, 0]
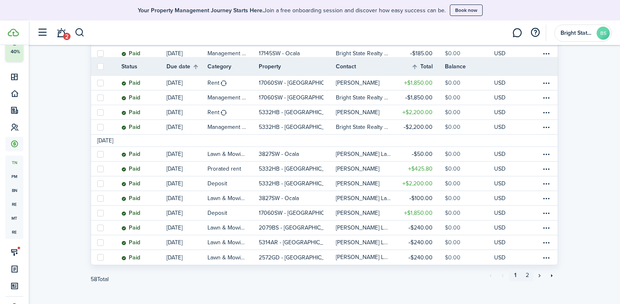
click at [527, 270] on link "2" at bounding box center [527, 276] width 12 height 12
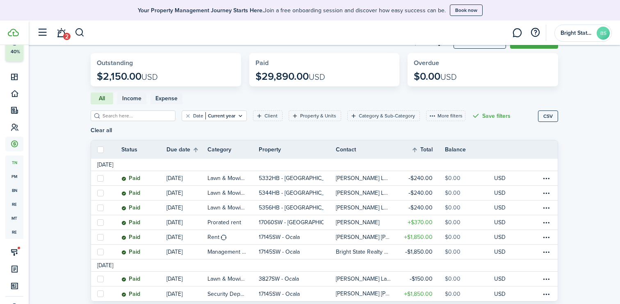
scroll to position [70, 0]
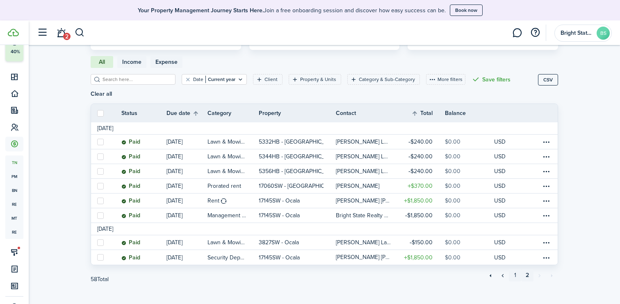
click at [513, 270] on link "1" at bounding box center [515, 276] width 12 height 12
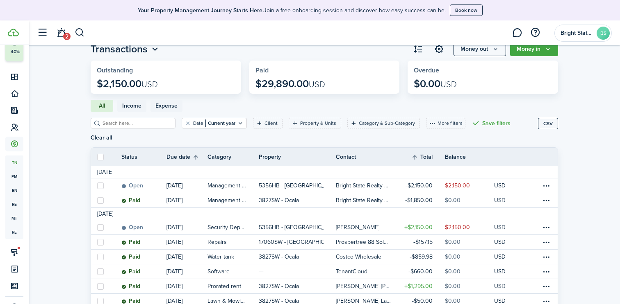
scroll to position [20, 0]
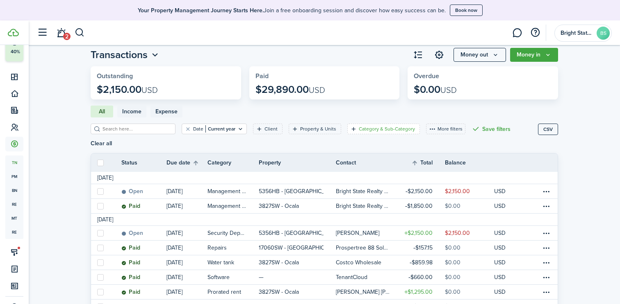
click at [398, 129] on filter-tag-label "Category & Sub-Category" at bounding box center [387, 128] width 56 height 7
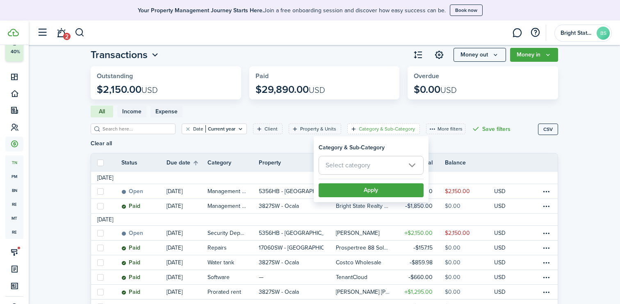
click at [388, 166] on span "Select category" at bounding box center [371, 166] width 104 height 18
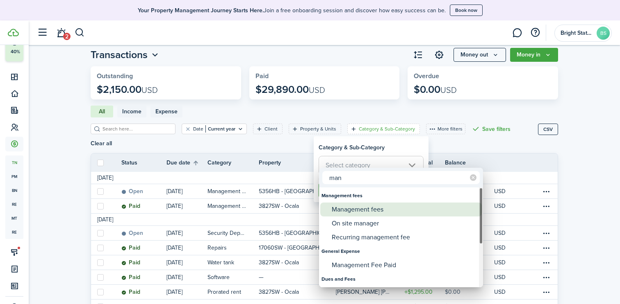
type input "man"
click at [364, 208] on div "Management fees" at bounding box center [403, 210] width 145 height 14
type input "Management fees"
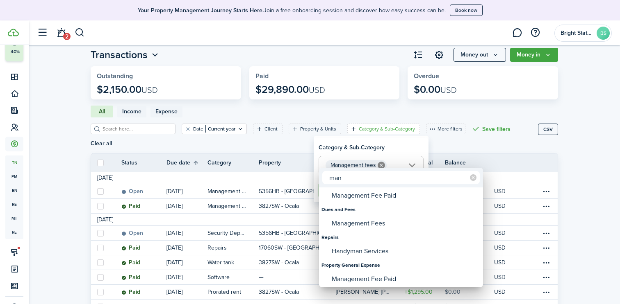
click at [410, 141] on div at bounding box center [309, 152] width 751 height 436
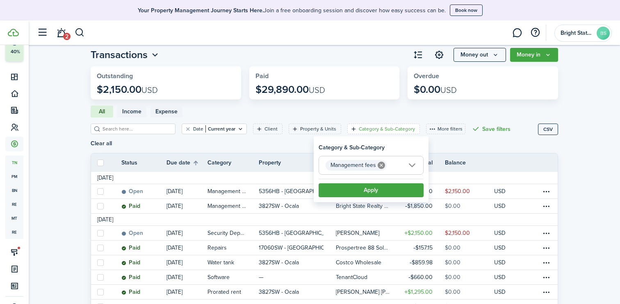
click at [382, 189] on button "Apply" at bounding box center [370, 191] width 105 height 14
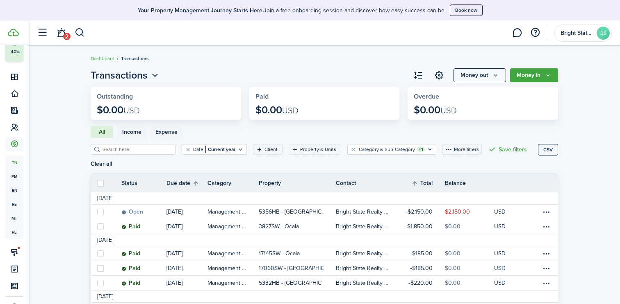
click at [527, 147] on button "CSV" at bounding box center [548, 149] width 20 height 11
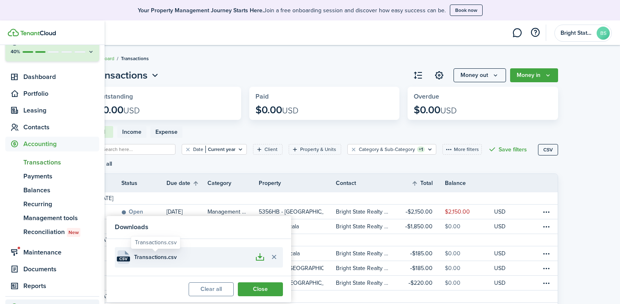
click at [159, 256] on span "Transactions.csv" at bounding box center [155, 257] width 43 height 9
click at [122, 259] on file-extension "csv" at bounding box center [123, 259] width 13 height 5
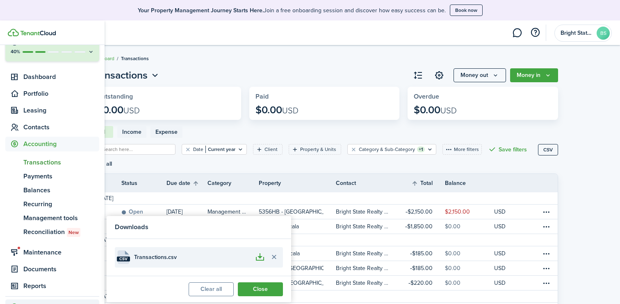
click at [260, 259] on button "button" at bounding box center [260, 258] width 14 height 14
click at [273, 256] on button "Delete file" at bounding box center [274, 258] width 14 height 14
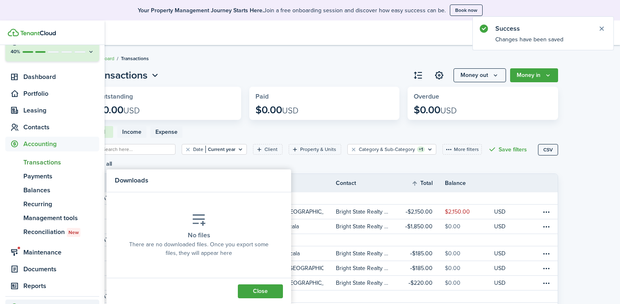
click at [266, 289] on button "Close" at bounding box center [260, 292] width 45 height 14
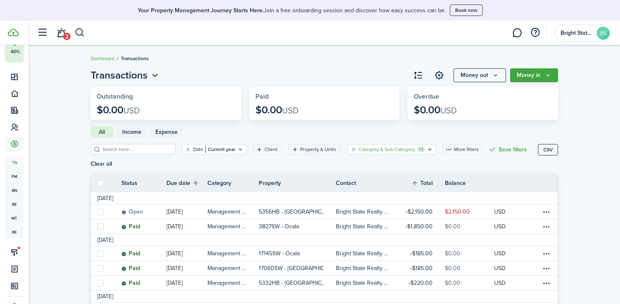
click at [426, 150] on icon "Open filter" at bounding box center [429, 149] width 7 height 7
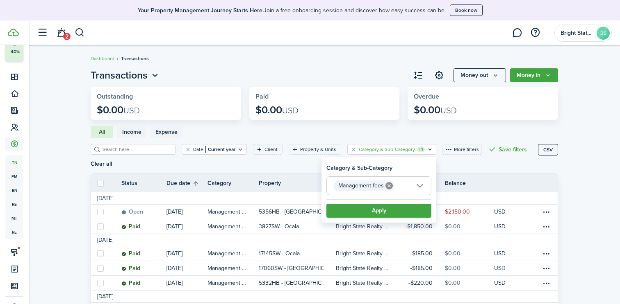
click at [391, 185] on icon at bounding box center [388, 185] width 7 height 7
click at [360, 212] on button "Apply" at bounding box center [378, 211] width 105 height 14
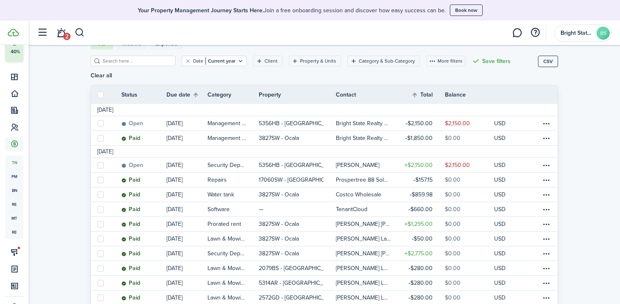
scroll to position [89, 0]
